Goal: Information Seeking & Learning: Learn about a topic

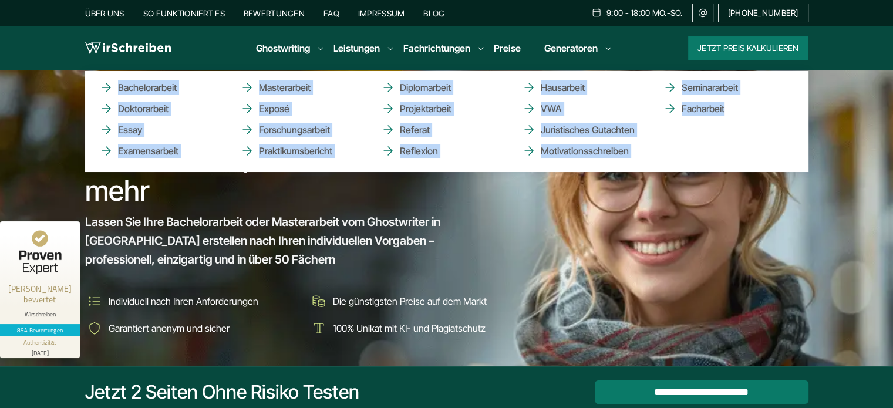
drag, startPoint x: 92, startPoint y: 75, endPoint x: 748, endPoint y: 130, distance: 659.0
click at [748, 130] on ul "Bachelorarbeit Doktorarbeit Essay Examensarbeit Masterarbeit Exposé Forschungsa…" at bounding box center [446, 121] width 723 height 101
